Goal: Transaction & Acquisition: Book appointment/travel/reservation

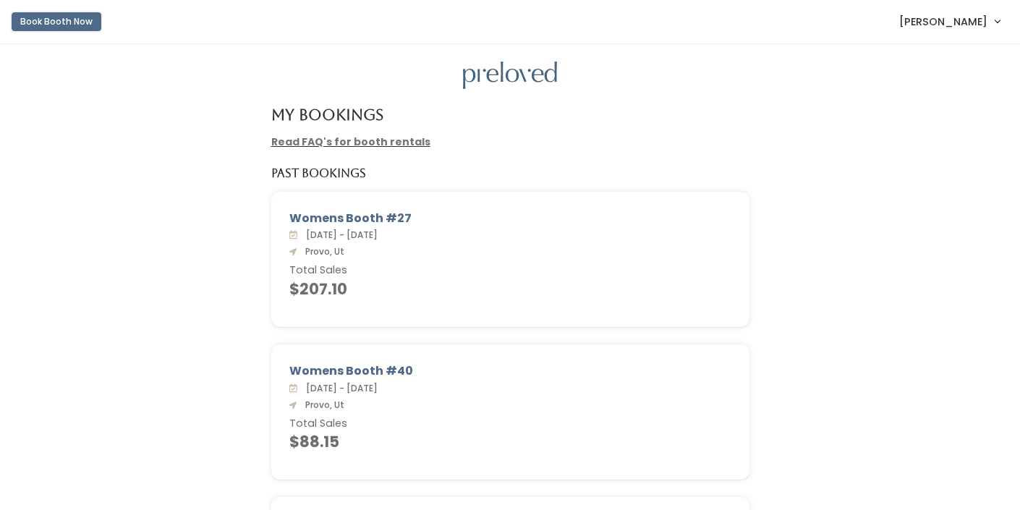
click at [69, 29] on button "Book Booth Now" at bounding box center [57, 21] width 90 height 19
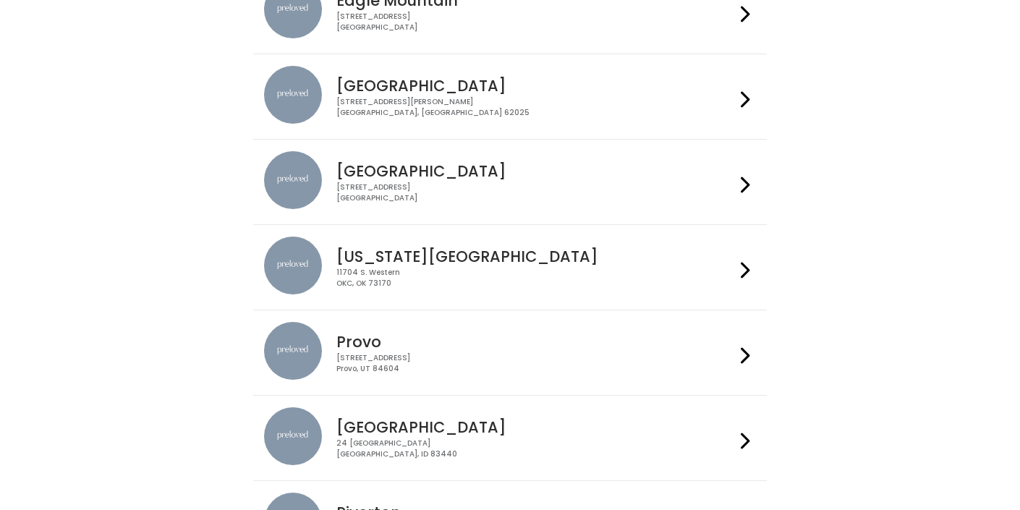
scroll to position [239, 0]
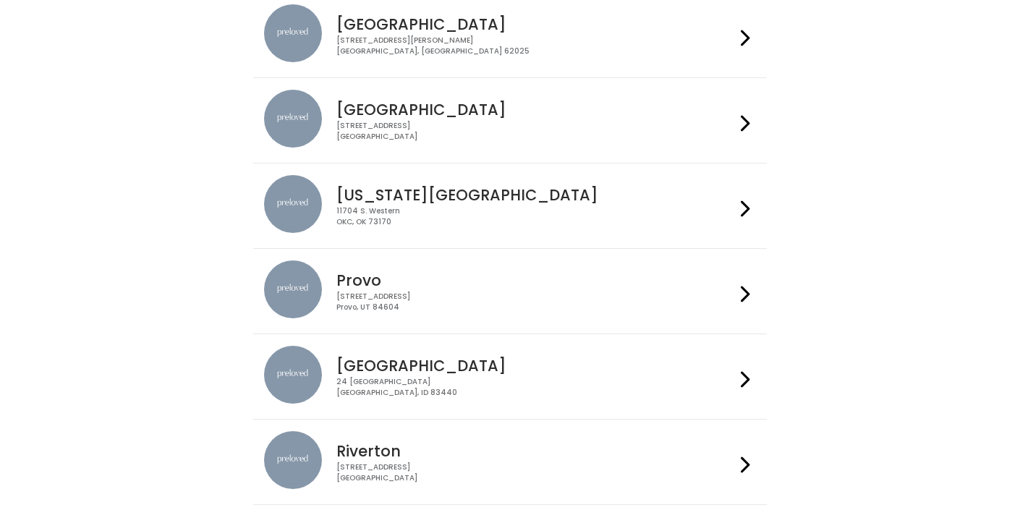
click at [429, 279] on h4 "Provo" at bounding box center [535, 280] width 398 height 17
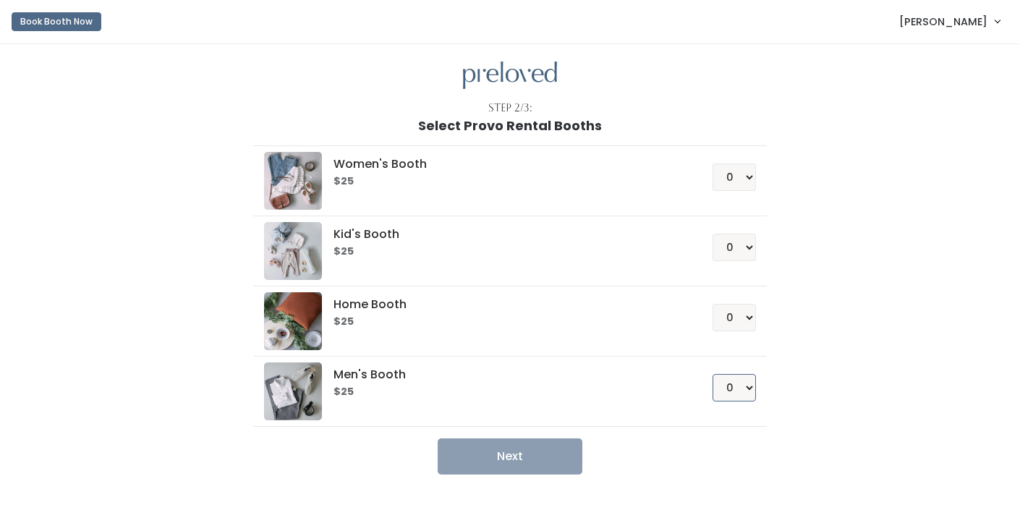
click at [750, 386] on select "0 1 2 3 4" at bounding box center [734, 387] width 43 height 27
select select "1"
click at [495, 455] on button "Next" at bounding box center [510, 456] width 145 height 36
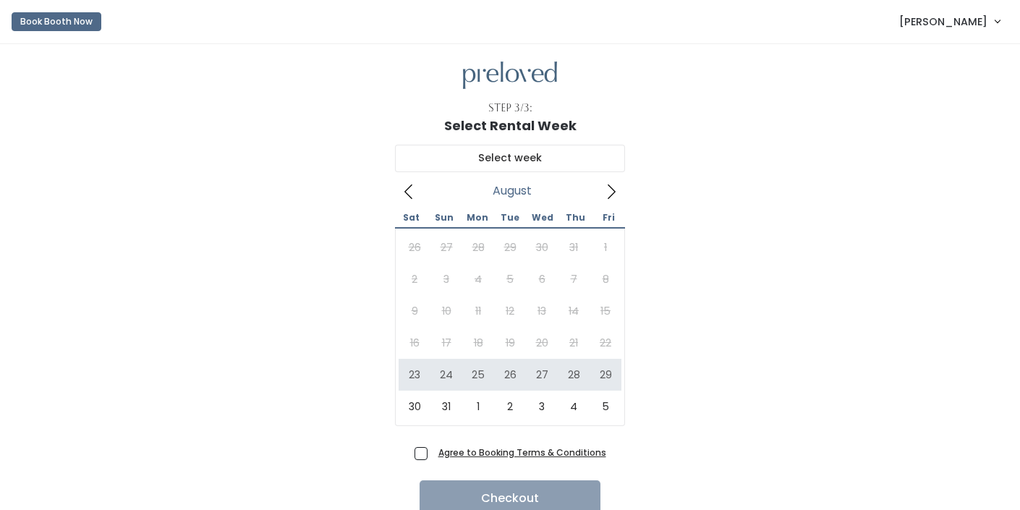
scroll to position [62, 0]
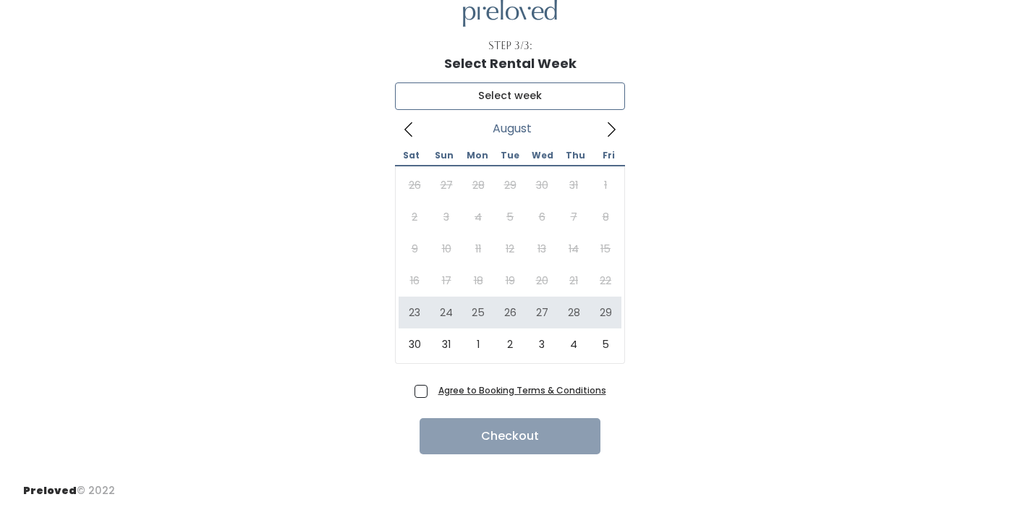
type input "August 23 to August 29"
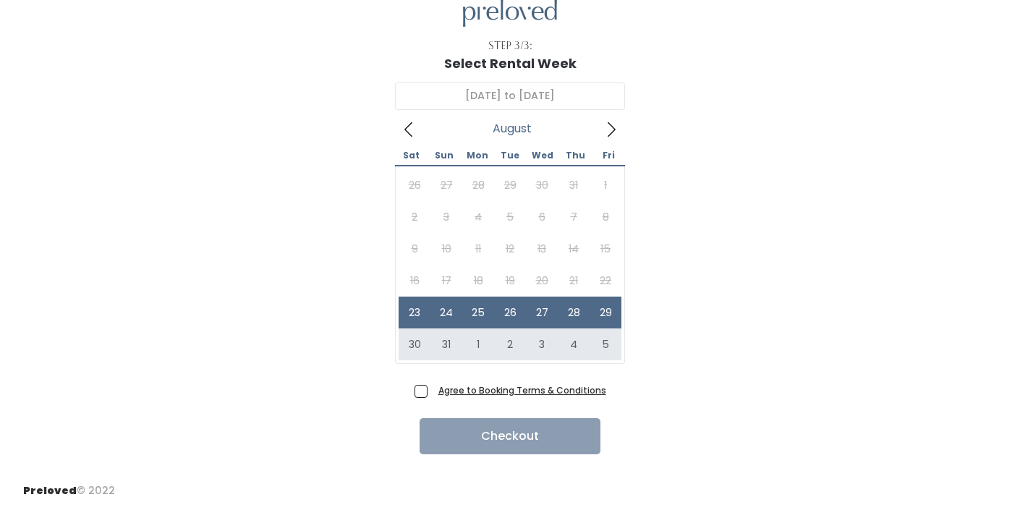
click at [433, 391] on span "Agree to Booking Terms & Conditions" at bounding box center [520, 390] width 174 height 14
click at [433, 391] on input "Agree to Booking Terms & Conditions" at bounding box center [437, 387] width 9 height 9
checkbox input "true"
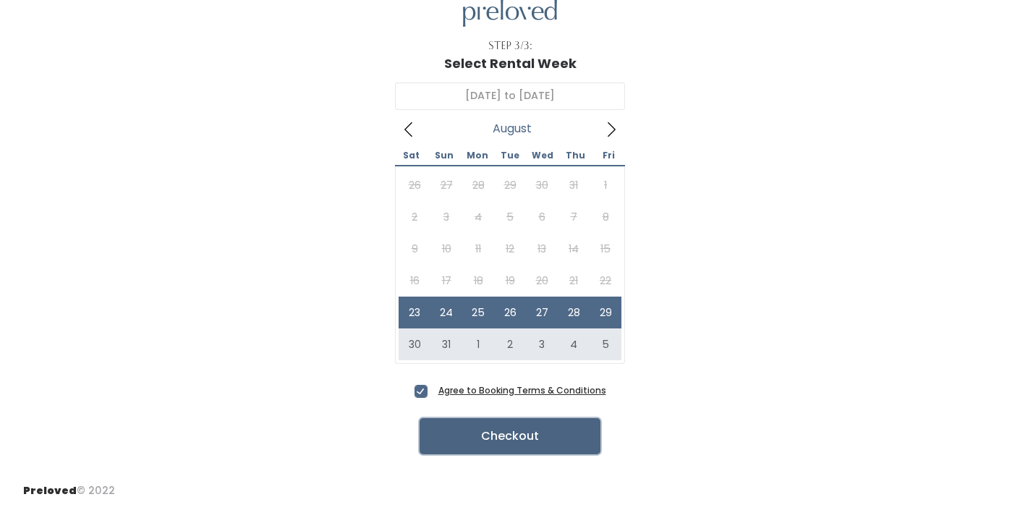
click at [500, 437] on button "Checkout" at bounding box center [510, 436] width 181 height 36
